Goal: Task Accomplishment & Management: Use online tool/utility

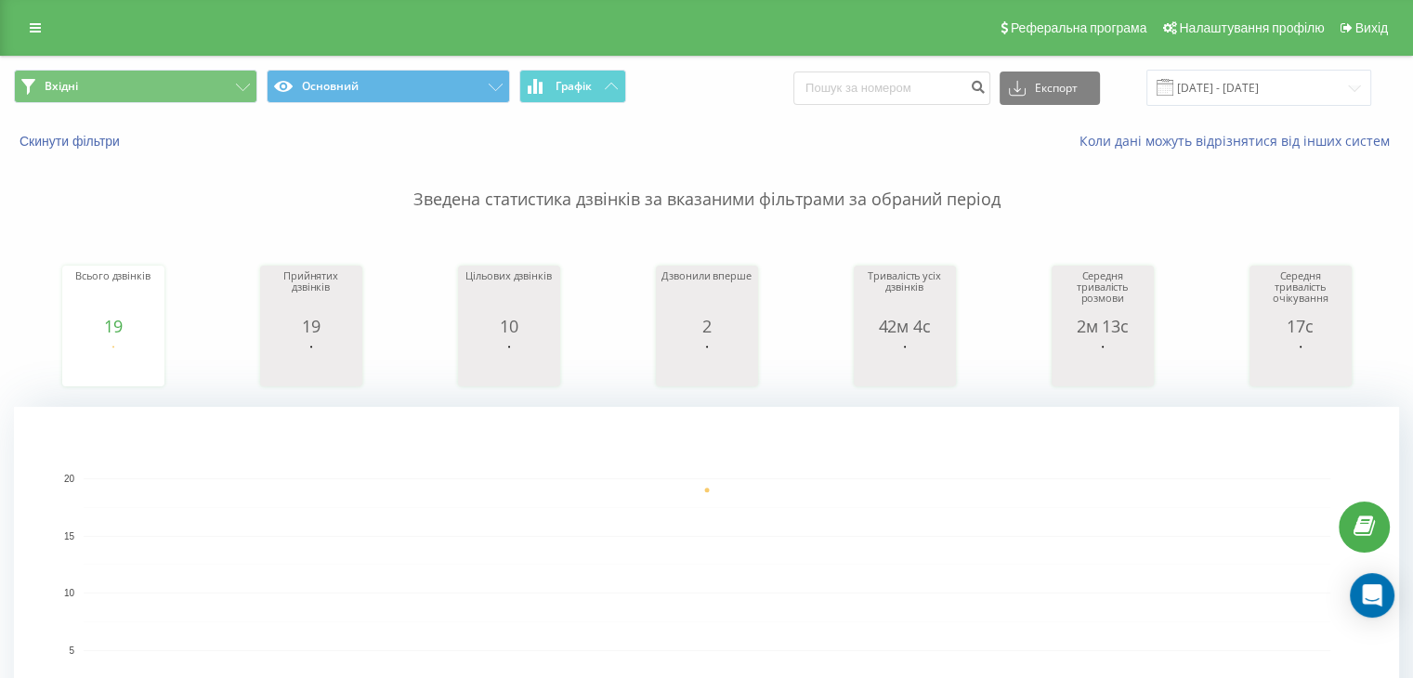
click at [157, 114] on div "Вхідні Основний Графік Експорт .csv .xls .xlsx [DATE] - [DATE]" at bounding box center [706, 88] width 1411 height 62
click at [160, 85] on button "Вхідні" at bounding box center [135, 86] width 243 height 33
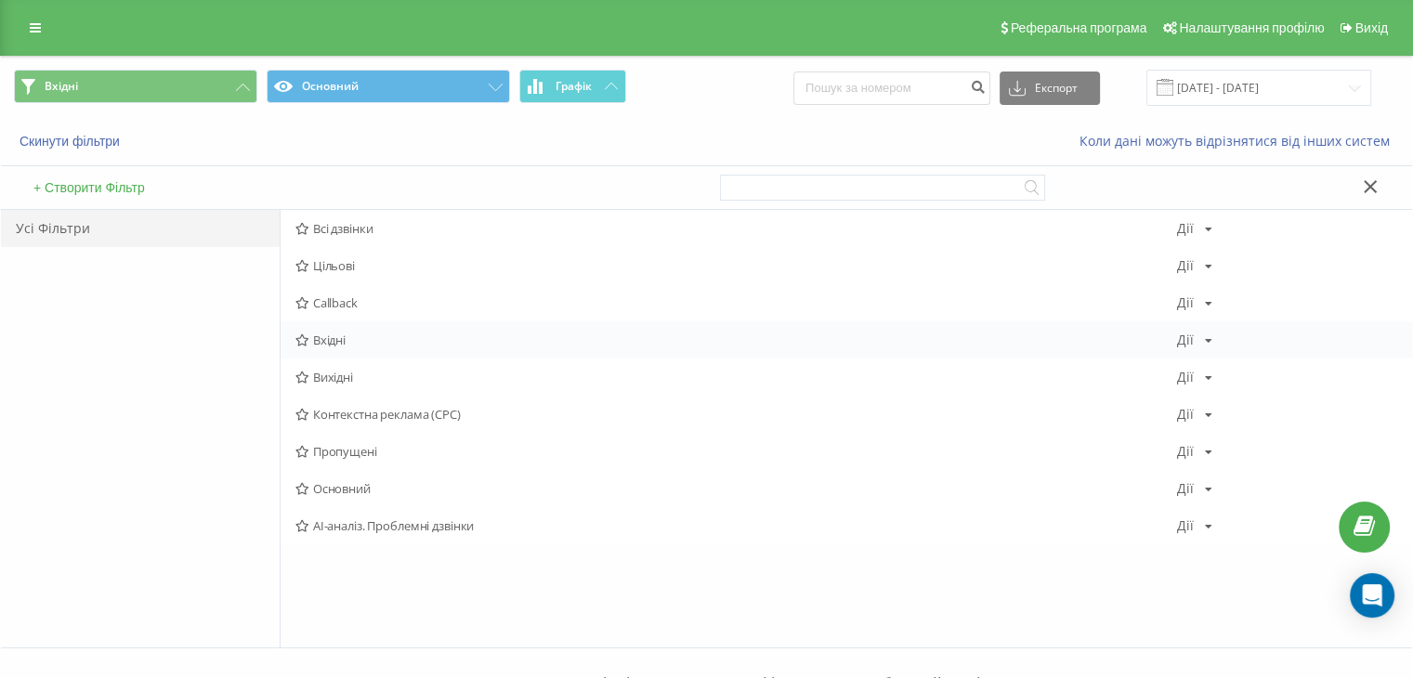
click at [372, 339] on span "Вхідні" at bounding box center [735, 339] width 881 height 13
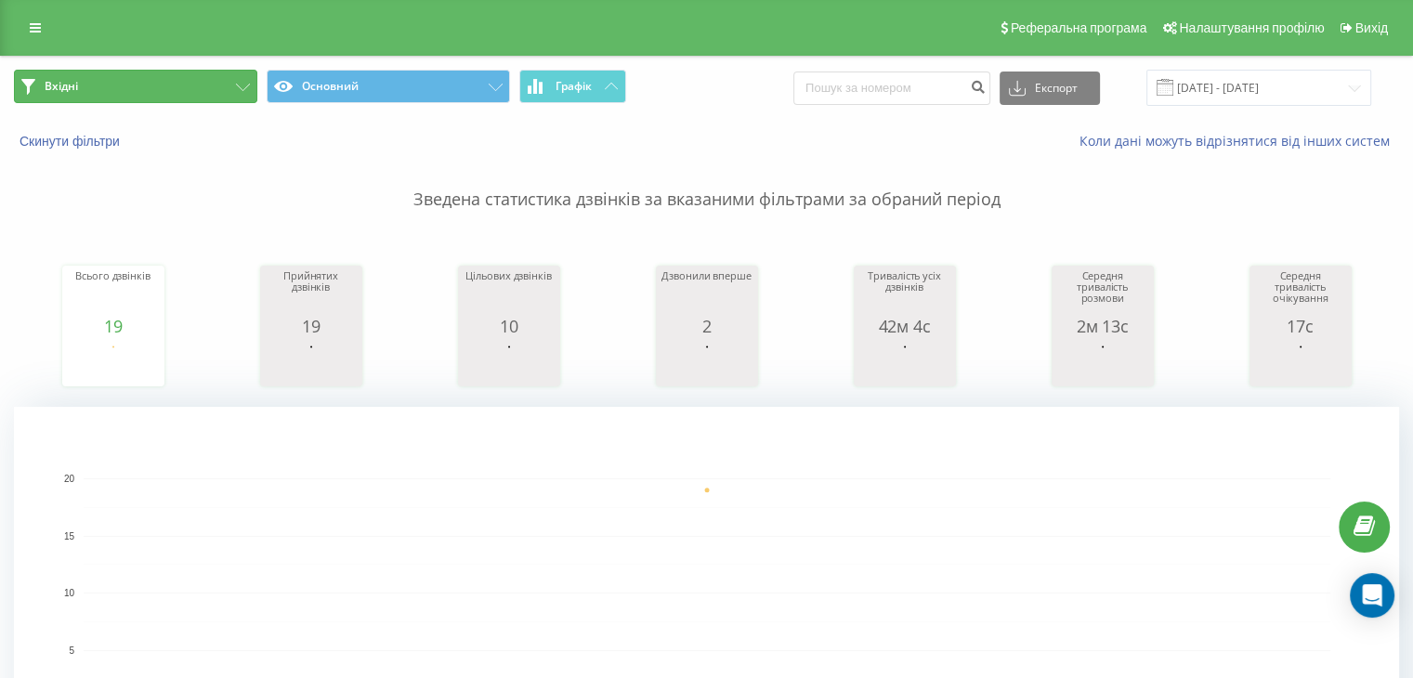
click at [204, 80] on button "Вхідні" at bounding box center [135, 86] width 243 height 33
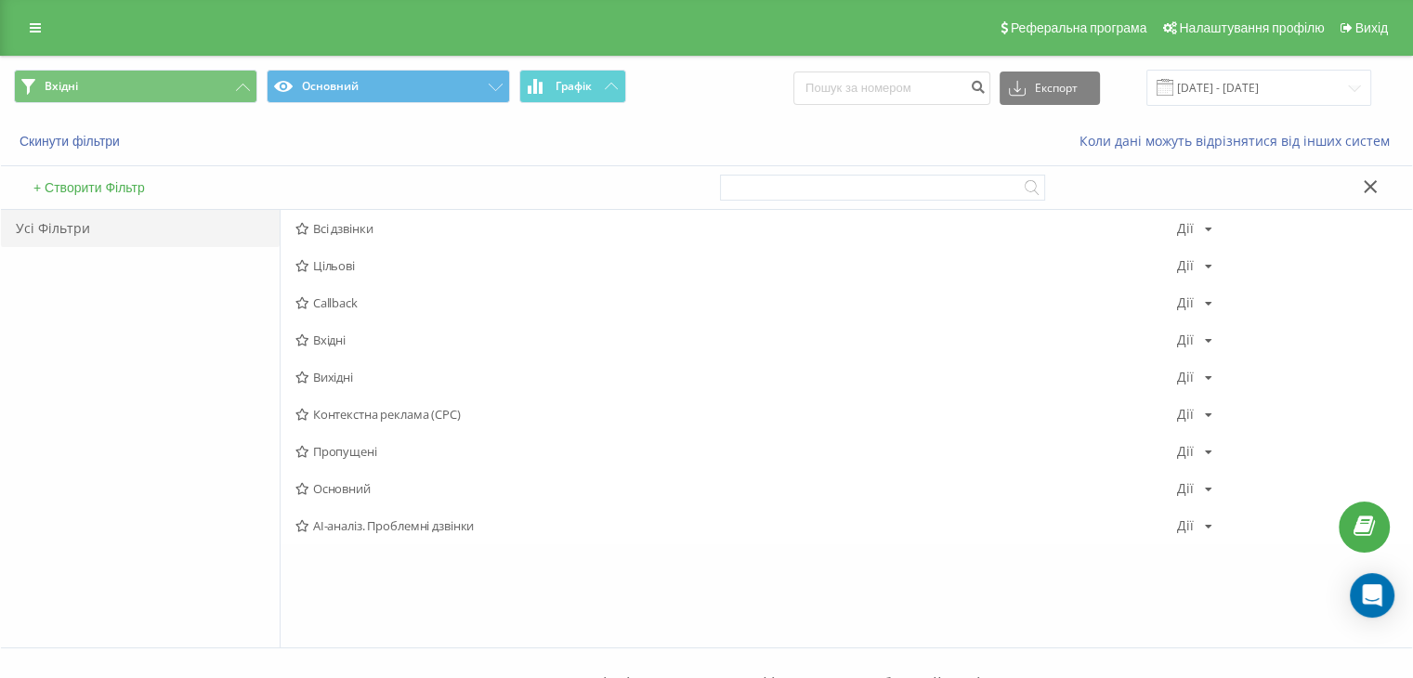
drag, startPoint x: 377, startPoint y: 376, endPoint x: 395, endPoint y: 387, distance: 20.9
click at [377, 376] on span "Вихідні" at bounding box center [735, 377] width 881 height 13
